Goal: Information Seeking & Learning: Find specific fact

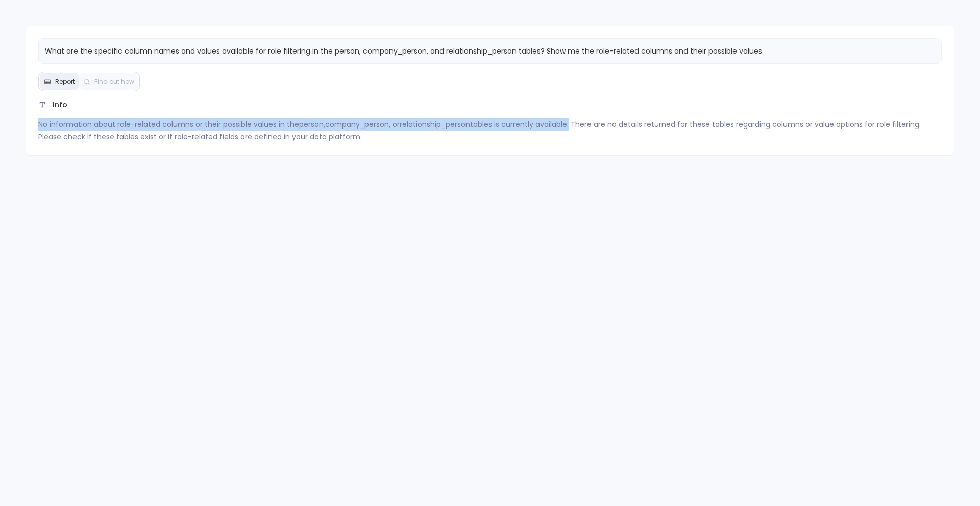
click at [580, 275] on div "What are the specific column names and values available for role filtering in t…" at bounding box center [490, 253] width 980 height 506
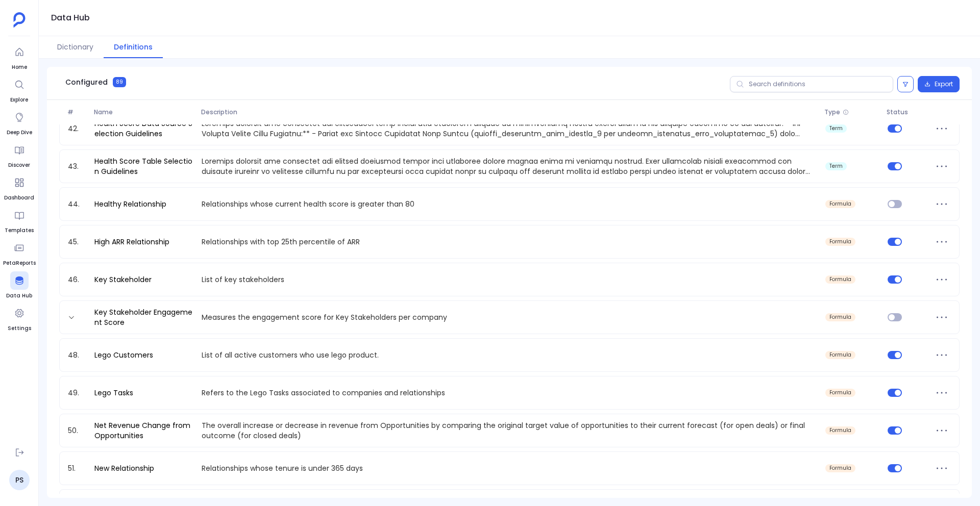
scroll to position [1415, 0]
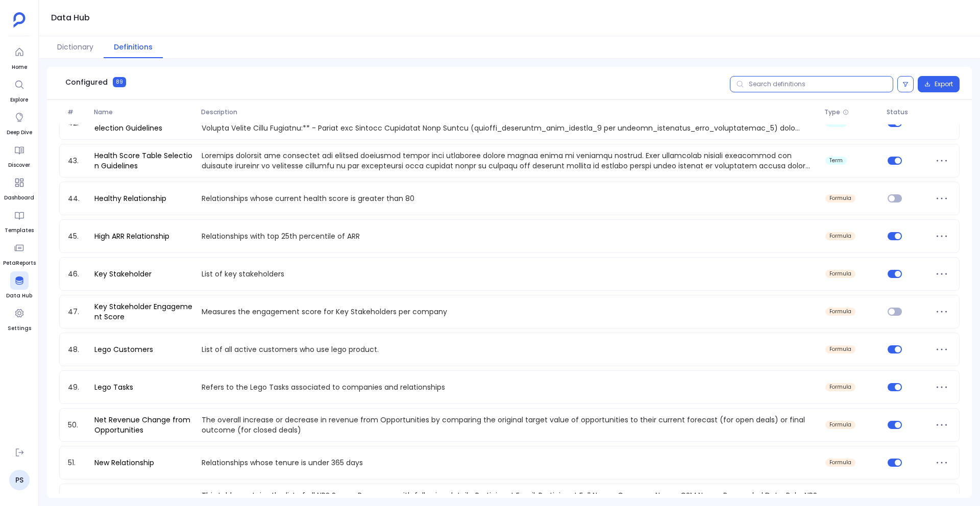
click at [787, 86] on input "text" at bounding box center [811, 84] width 163 height 16
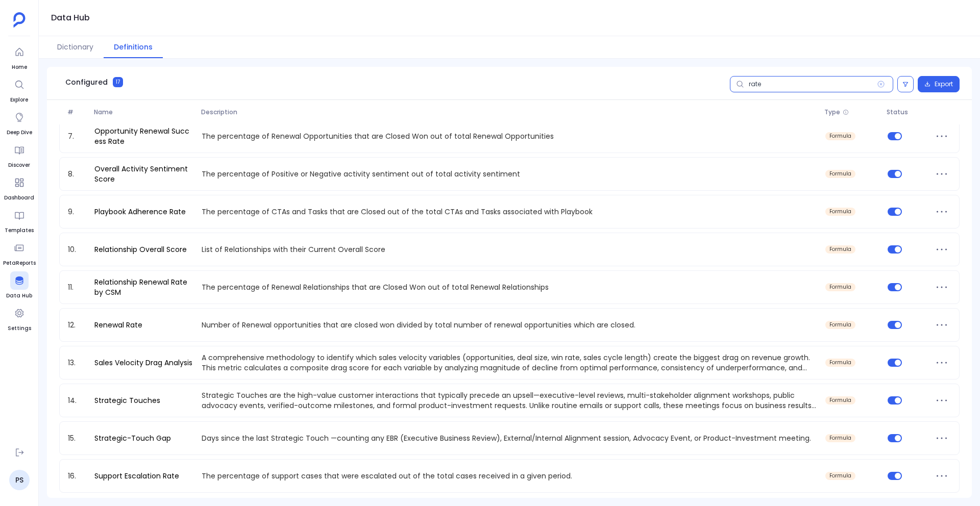
scroll to position [0, 0]
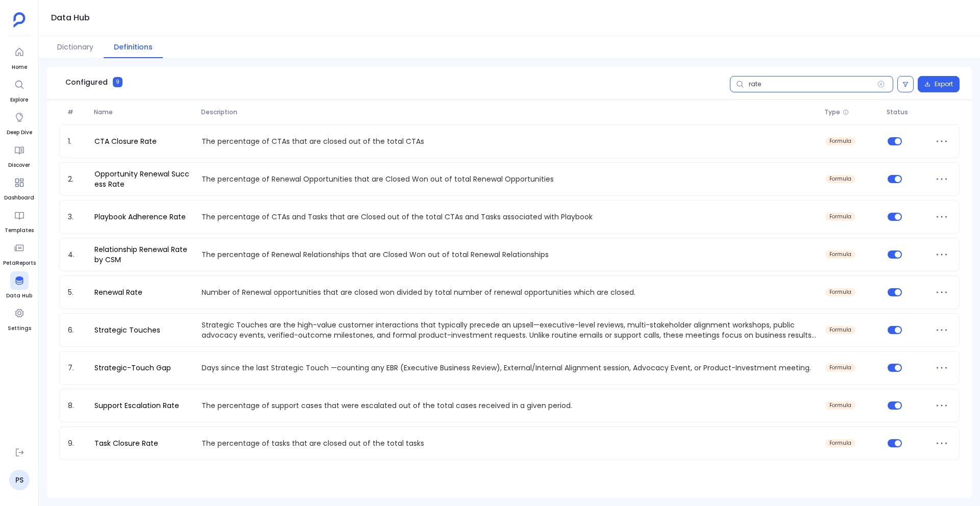
type input "rate"
